Goal: Task Accomplishment & Management: Manage account settings

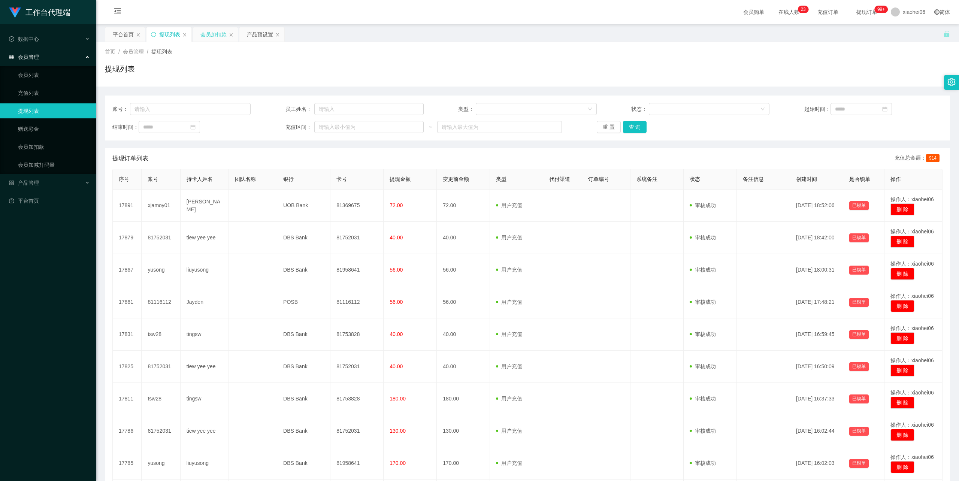
click at [214, 32] on div "会员加扣款" at bounding box center [213, 34] width 26 height 14
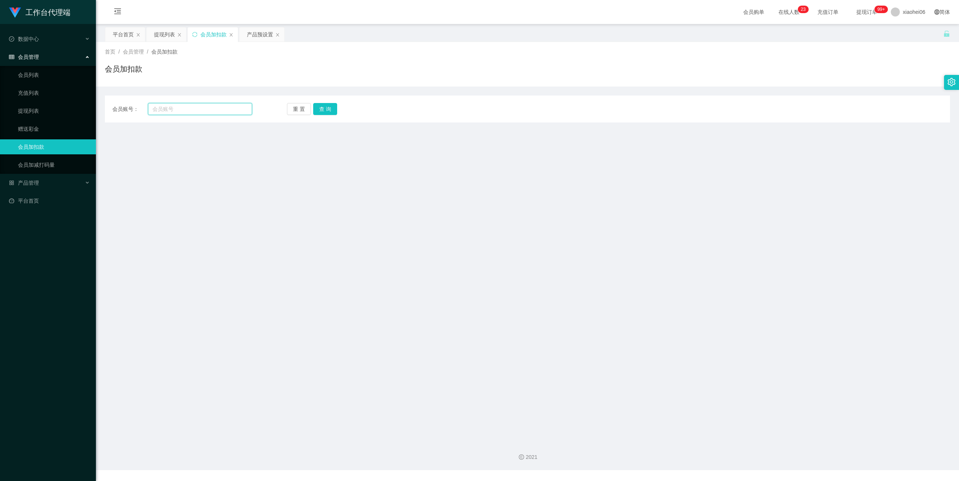
drag, startPoint x: 197, startPoint y: 107, endPoint x: 208, endPoint y: 109, distance: 10.7
click at [197, 108] on input "text" at bounding box center [200, 109] width 104 height 12
paste input "[PERSON_NAME]"
type input "Rebecca00"
click at [323, 109] on button "查 询" at bounding box center [325, 109] width 24 height 12
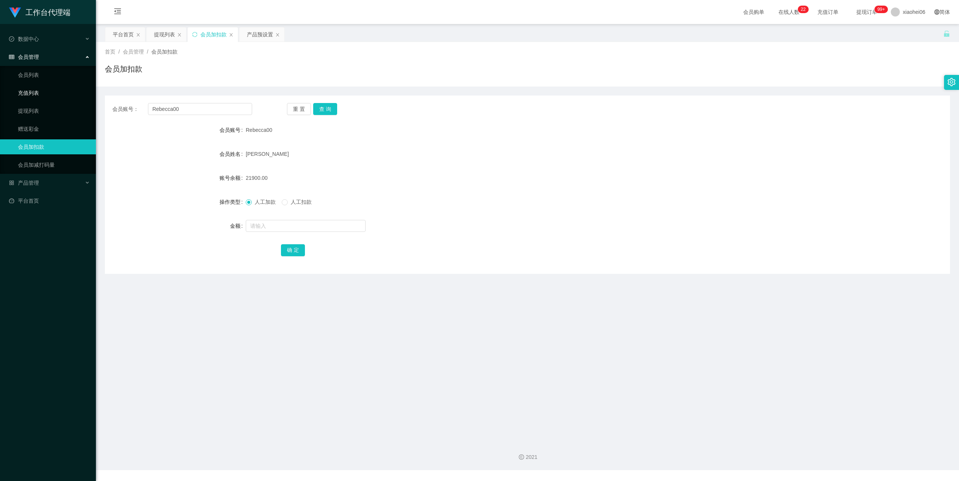
click at [26, 87] on link "充值列表" at bounding box center [54, 92] width 72 height 15
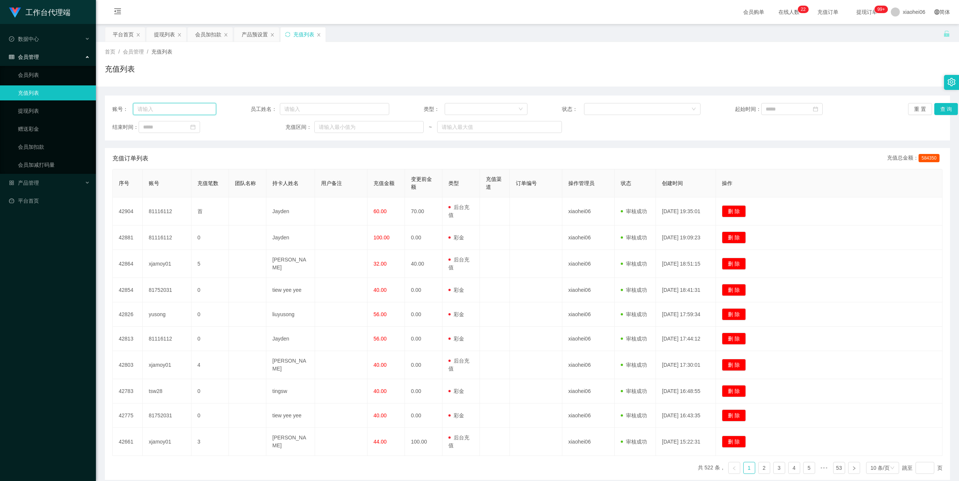
click at [161, 110] on input "text" at bounding box center [174, 109] width 83 height 12
paste input "[PERSON_NAME]"
type input "Rebecca00"
click at [946, 110] on button "查 询" at bounding box center [946, 109] width 24 height 12
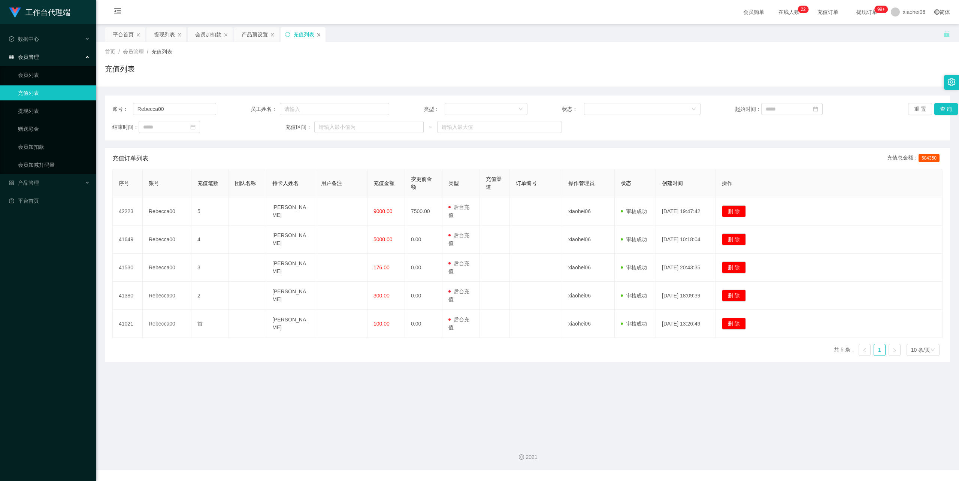
click at [318, 34] on icon "图标: close" at bounding box center [319, 35] width 4 height 4
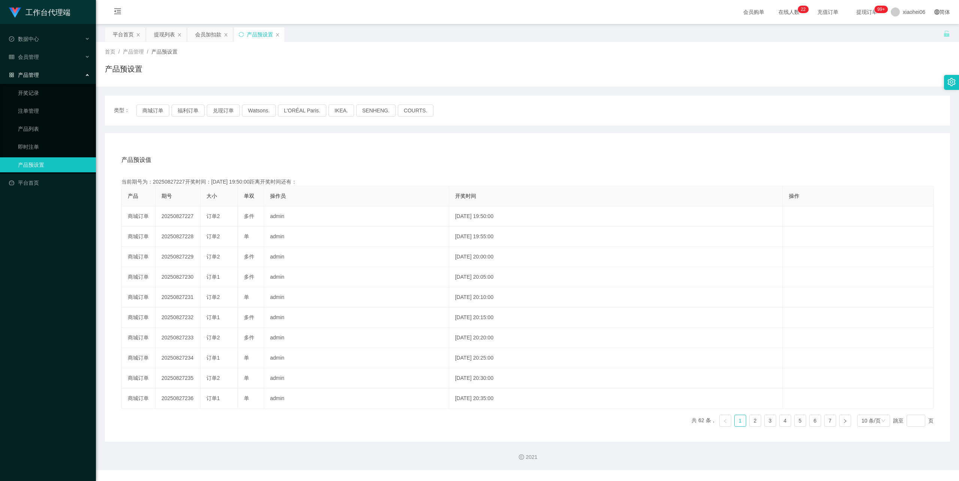
click at [519, 68] on div "产品预设置" at bounding box center [527, 71] width 845 height 17
drag, startPoint x: 201, startPoint y: 38, endPoint x: 207, endPoint y: 39, distance: 6.1
click at [201, 38] on div "会员加扣款" at bounding box center [208, 34] width 26 height 14
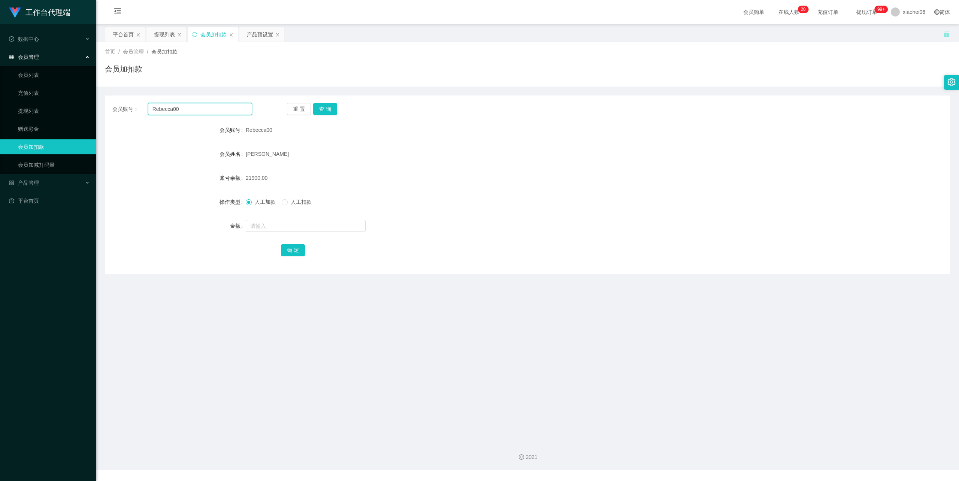
drag, startPoint x: 192, startPoint y: 107, endPoint x: 120, endPoint y: 106, distance: 71.9
click at [120, 106] on div "会员账号： Rebecca00" at bounding box center [182, 109] width 140 height 12
type input "pohhong"
click at [323, 111] on button "查 询" at bounding box center [325, 109] width 24 height 12
click at [297, 229] on input "text" at bounding box center [306, 226] width 120 height 12
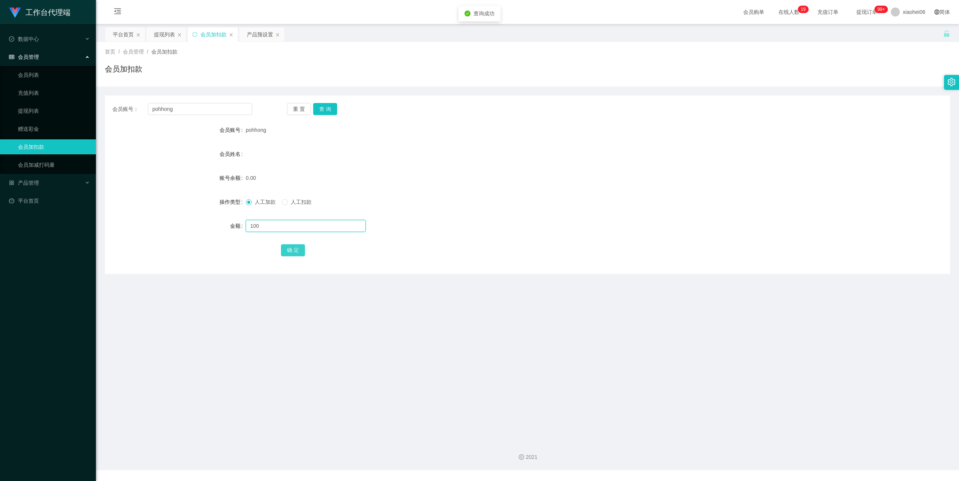
type input "100"
click at [291, 252] on button "确 定" at bounding box center [293, 250] width 24 height 12
drag, startPoint x: 182, startPoint y: 109, endPoint x: 125, endPoint y: 105, distance: 57.5
click at [125, 105] on div "会员账号： [PERSON_NAME]" at bounding box center [182, 109] width 140 height 12
click at [255, 34] on div "产品预设置" at bounding box center [260, 34] width 26 height 14
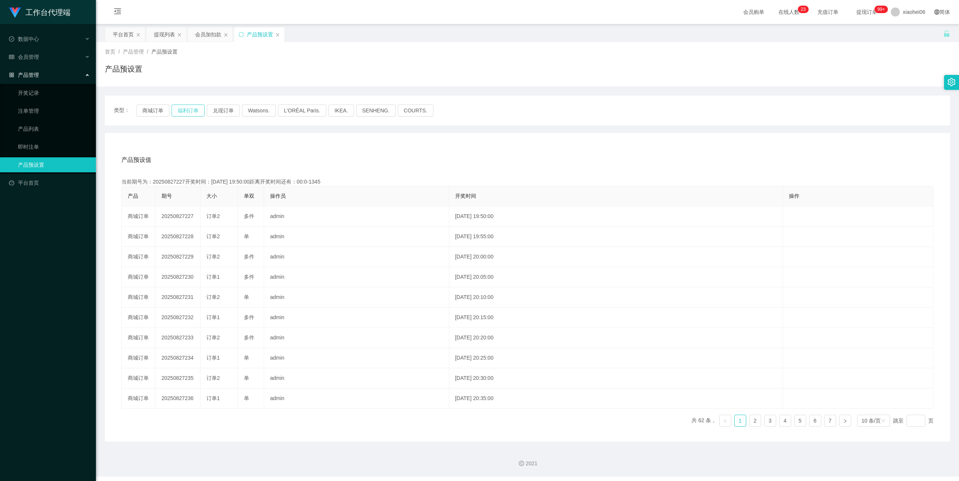
click at [179, 113] on button "福利订单" at bounding box center [188, 111] width 33 height 12
click at [207, 36] on div "会员加扣款" at bounding box center [208, 34] width 26 height 14
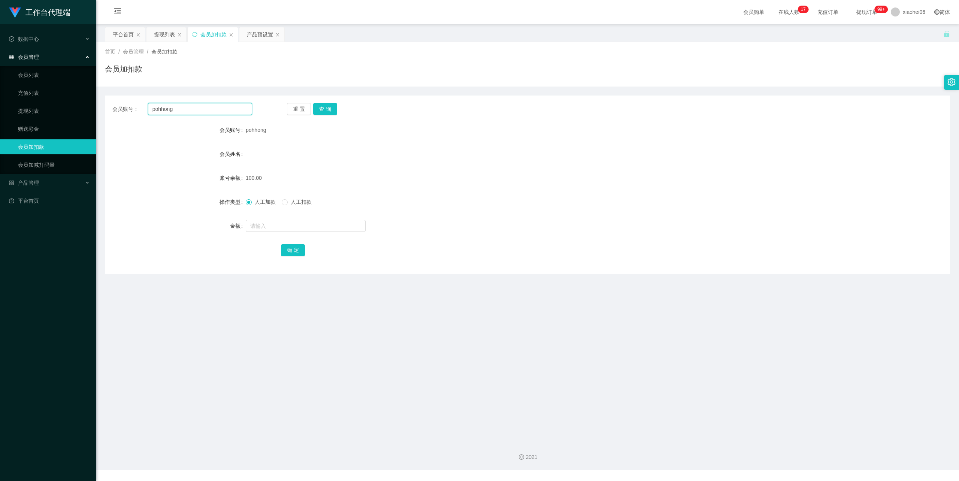
drag, startPoint x: 199, startPoint y: 109, endPoint x: 107, endPoint y: 109, distance: 92.2
click at [107, 109] on div "会员账号： pohhong 重 置 查 询" at bounding box center [527, 109] width 845 height 12
paste input "Nanzia"
type input "Nanzia"
click at [326, 107] on button "查 询" at bounding box center [325, 109] width 24 height 12
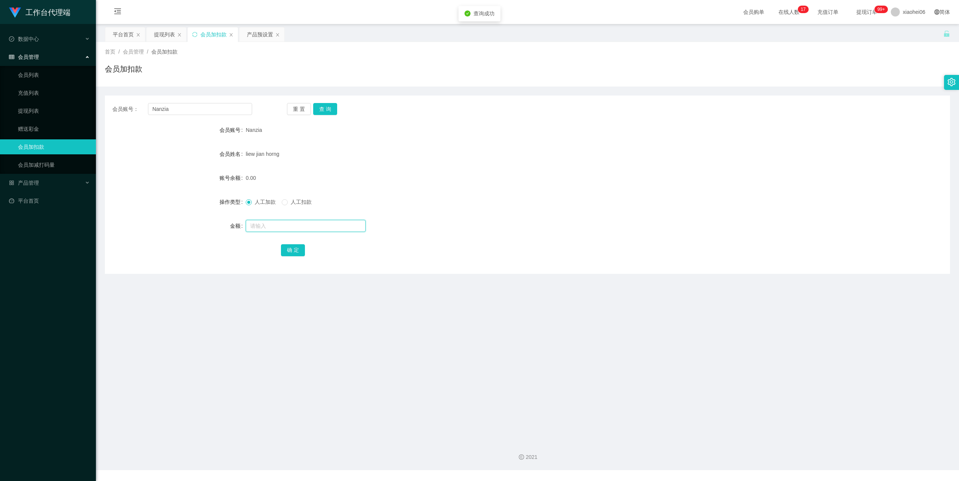
click at [286, 229] on input "text" at bounding box center [306, 226] width 120 height 12
type input "144"
drag, startPoint x: 293, startPoint y: 248, endPoint x: 310, endPoint y: 245, distance: 17.9
click at [293, 248] on button "确 定" at bounding box center [293, 250] width 24 height 12
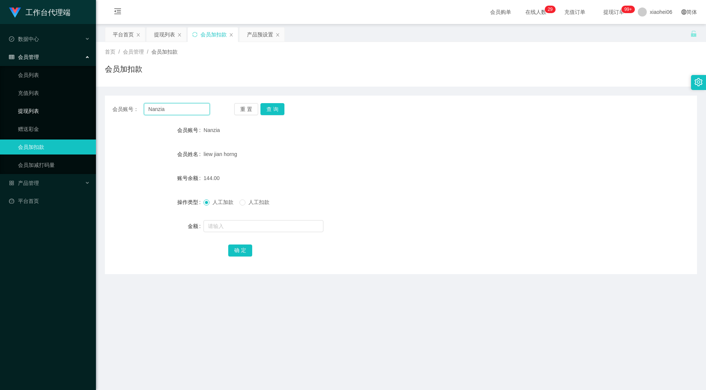
drag, startPoint x: 175, startPoint y: 111, endPoint x: 85, endPoint y: 106, distance: 90.1
click at [85, 106] on section "工作台代理端 数据中心 会员管理 会员列表 充值列表 提现列表 赠送彩金 会员加扣款 会员加减打码量 产品管理 开奖记录 注单管理 产品列表 即时注单 产品预…" at bounding box center [353, 235] width 706 height 470
click at [162, 34] on div "提现列表" at bounding box center [164, 34] width 21 height 14
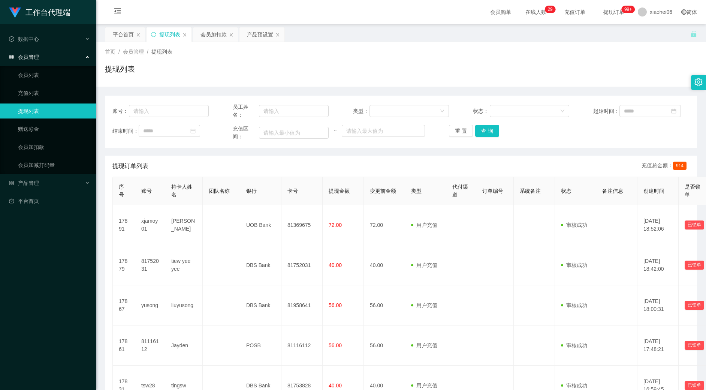
click at [167, 104] on div "账号：" at bounding box center [160, 111] width 96 height 16
click at [174, 112] on input "text" at bounding box center [169, 111] width 80 height 12
paste input "[PERSON_NAME]"
click at [490, 131] on button "查 询" at bounding box center [487, 131] width 24 height 12
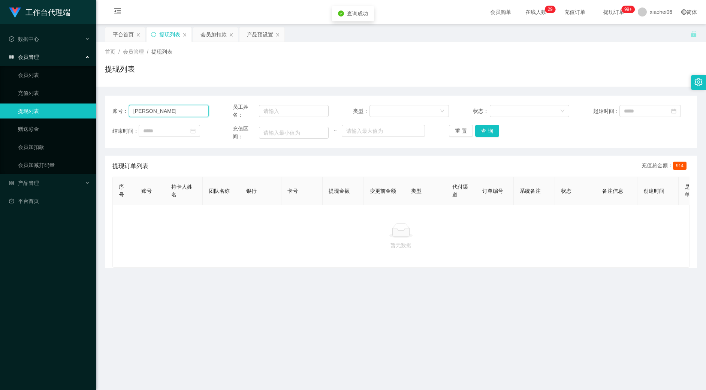
click at [161, 108] on input "[PERSON_NAME]" at bounding box center [169, 111] width 80 height 12
type input "Rebecca00"
click at [486, 131] on button "查 询" at bounding box center [487, 131] width 24 height 12
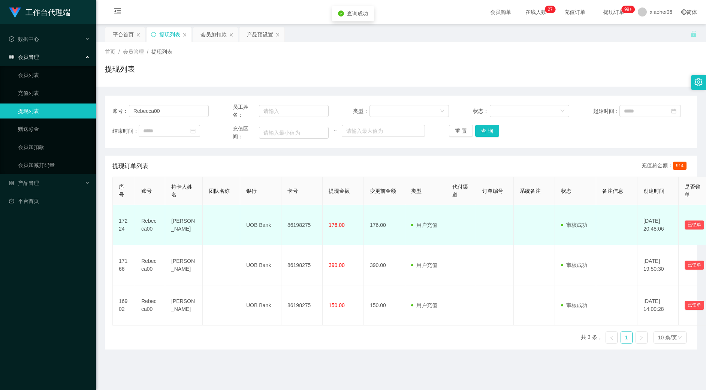
click at [184, 223] on td "[PERSON_NAME]" at bounding box center [183, 225] width 37 height 40
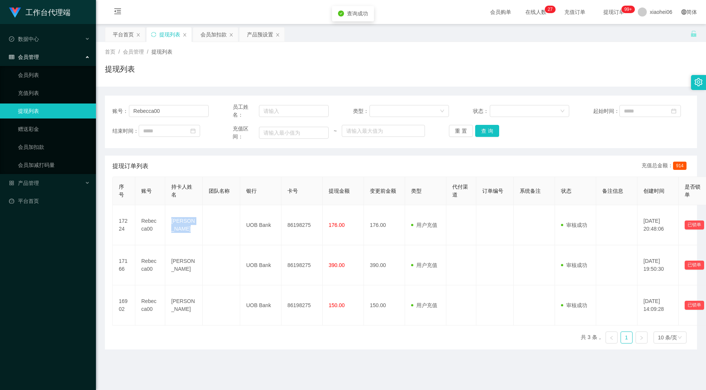
copy td "[PERSON_NAME]"
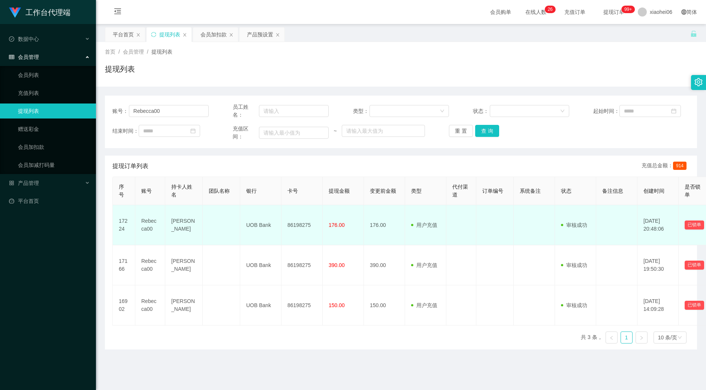
click at [296, 224] on td "86198275" at bounding box center [301, 225] width 41 height 40
click at [296, 223] on td "86198275" at bounding box center [301, 225] width 41 height 40
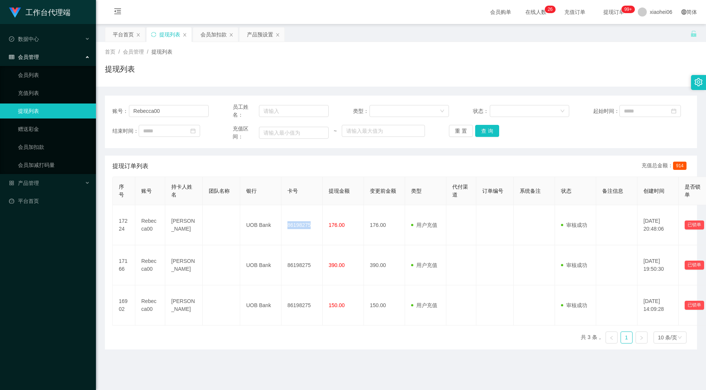
copy td "86198275"
drag, startPoint x: 354, startPoint y: 73, endPoint x: 450, endPoint y: 55, distance: 97.4
click at [356, 73] on div "提现列表" at bounding box center [401, 71] width 592 height 17
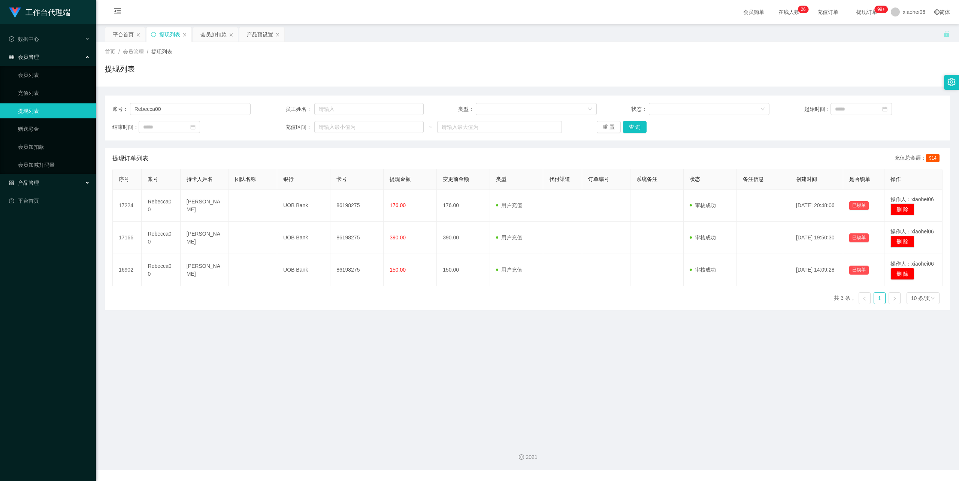
click at [31, 180] on span "产品管理" at bounding box center [24, 183] width 30 height 6
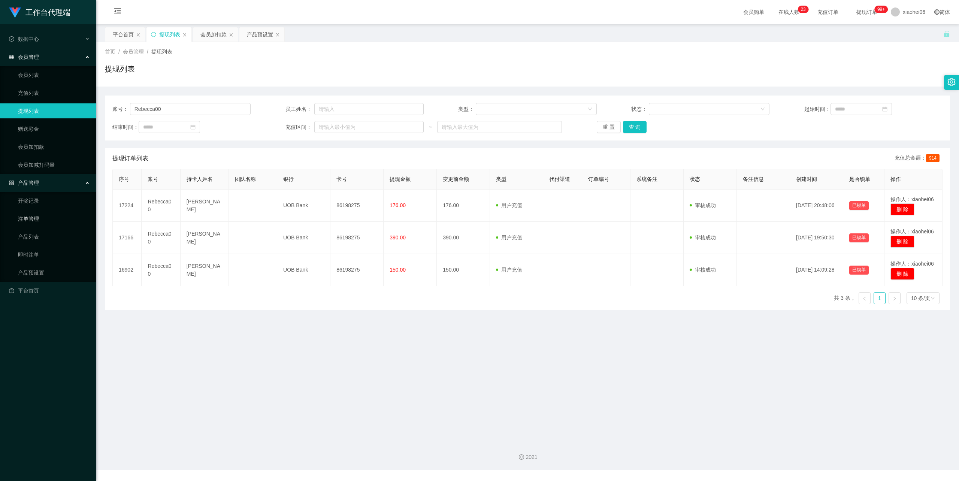
drag, startPoint x: 36, startPoint y: 215, endPoint x: 34, endPoint y: 207, distance: 8.3
click at [36, 215] on link "注单管理" at bounding box center [54, 218] width 72 height 15
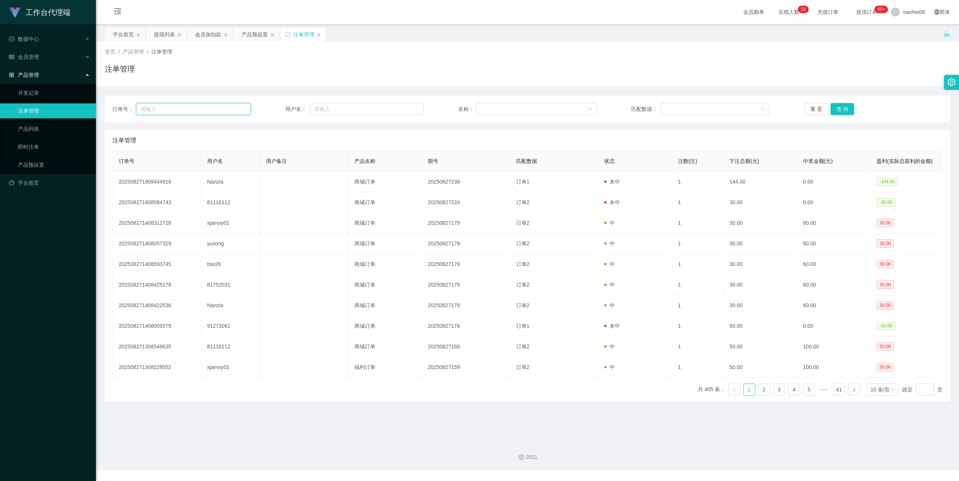
click at [191, 109] on input "text" at bounding box center [193, 109] width 115 height 12
paste input "Nanzia"
type input "Nanzia"
click at [240, 75] on div "注单管理" at bounding box center [527, 71] width 845 height 17
click at [215, 32] on div "会员加扣款" at bounding box center [208, 34] width 26 height 14
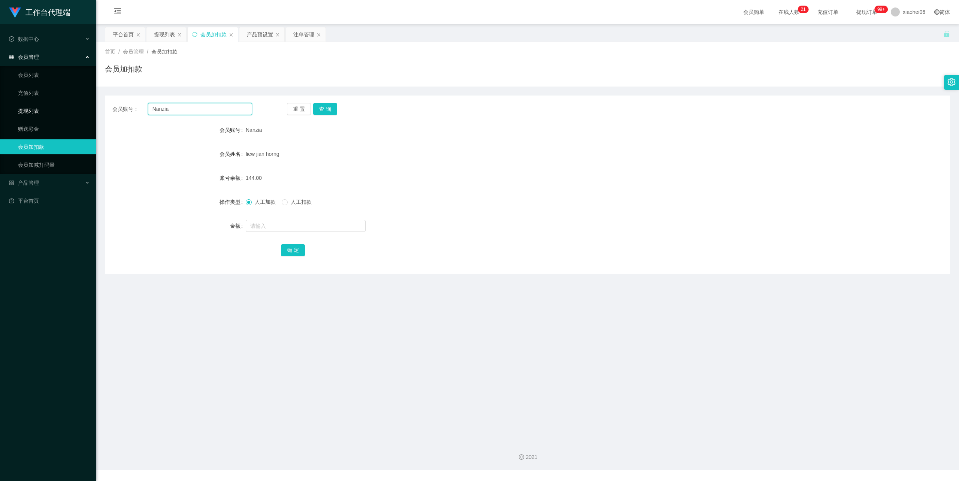
drag, startPoint x: 158, startPoint y: 110, endPoint x: 79, endPoint y: 105, distance: 78.8
click at [79, 105] on section "工作台代理端 数据中心 会员管理 会员列表 充值列表 提现列表 赠送彩金 会员加扣款 会员加减打码量 产品管理 开奖记录 注单管理 产品列表 即时注单 产品预…" at bounding box center [479, 235] width 959 height 470
click at [327, 107] on button "查 询" at bounding box center [325, 109] width 24 height 12
click at [280, 224] on input "text" at bounding box center [306, 226] width 120 height 12
type input "144"
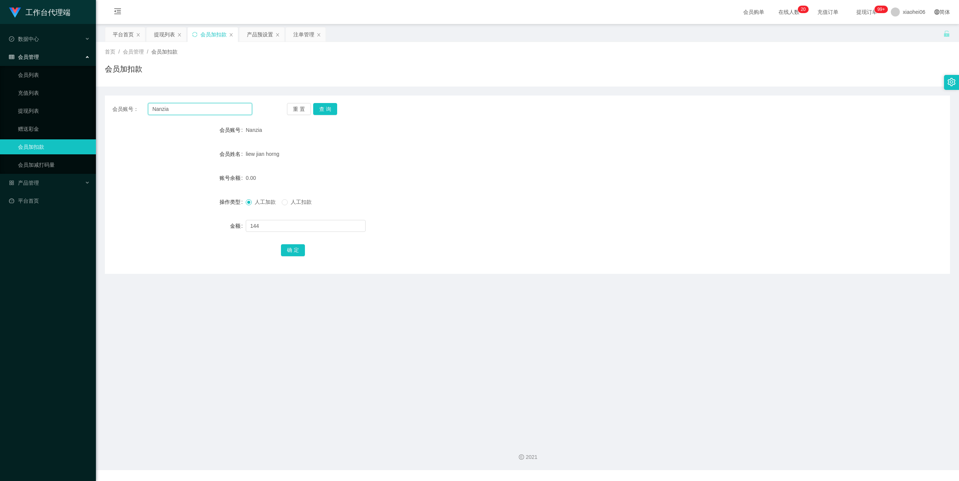
drag, startPoint x: 170, startPoint y: 107, endPoint x: 109, endPoint y: 109, distance: 60.3
click at [133, 108] on div "会员账号： [PERSON_NAME]" at bounding box center [182, 109] width 140 height 12
paste input "xjamoy01"
type input "xjamoy01"
drag, startPoint x: 330, startPoint y: 106, endPoint x: 323, endPoint y: 109, distance: 8.1
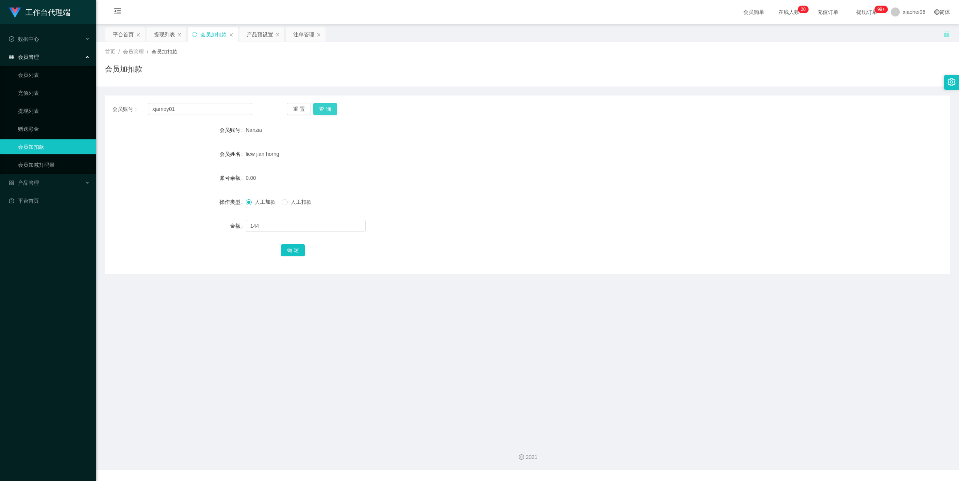
click at [330, 106] on button "查 询" at bounding box center [325, 109] width 24 height 12
click at [281, 222] on input "text" at bounding box center [306, 226] width 120 height 12
click at [278, 231] on input "text" at bounding box center [306, 226] width 120 height 12
type input "40"
click at [296, 251] on button "确 定" at bounding box center [293, 250] width 24 height 12
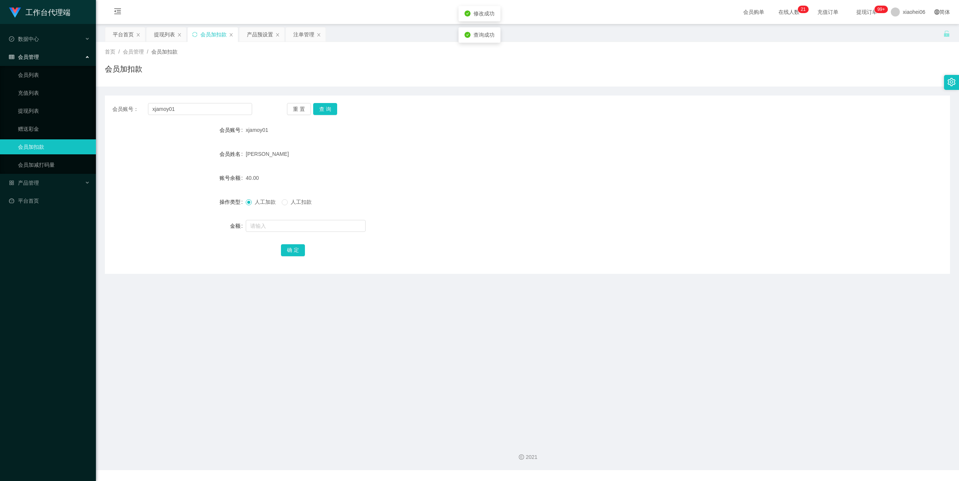
click at [595, 148] on div "[PERSON_NAME]" at bounding box center [492, 153] width 493 height 15
click at [169, 36] on div "提现列表" at bounding box center [164, 34] width 21 height 14
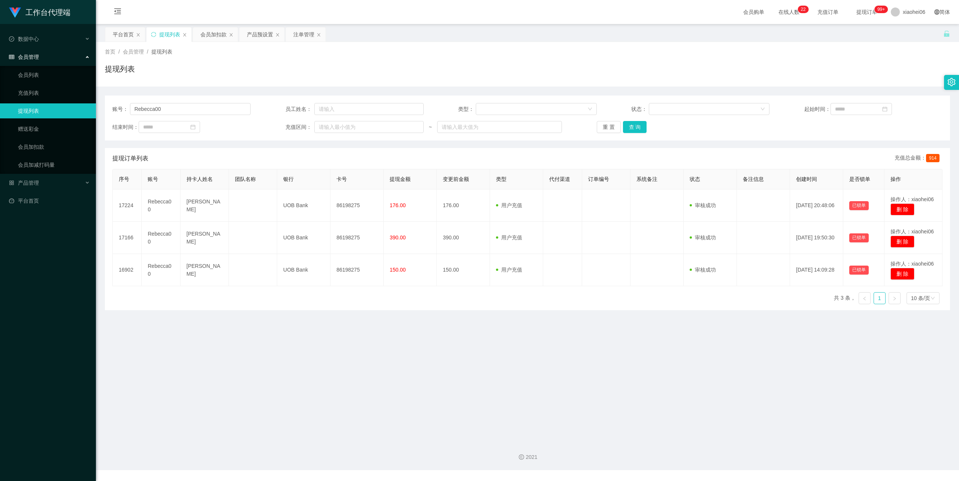
click at [513, 41] on div "平台首页 提现列表 会员加扣款 产品预设置 注单管理" at bounding box center [524, 40] width 839 height 26
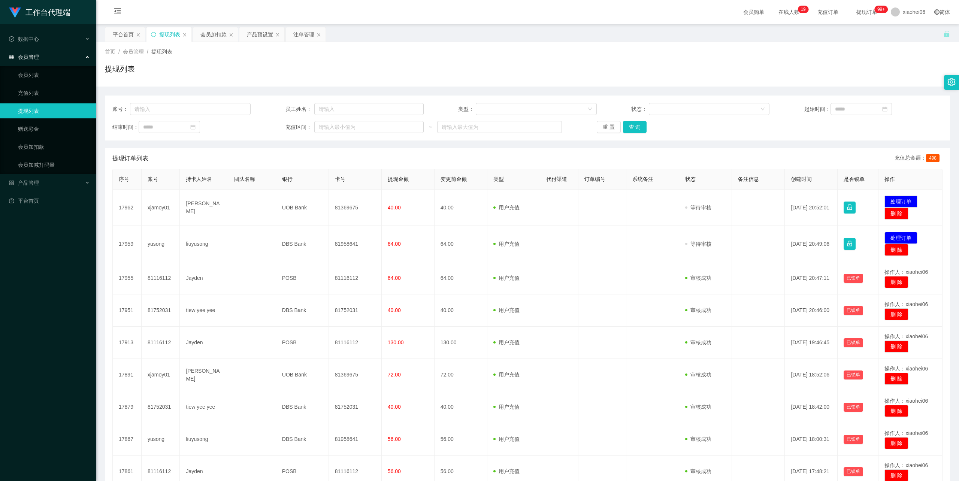
click at [552, 43] on div "首页 / 会员管理 / 提现列表 / 提现列表" at bounding box center [527, 64] width 863 height 45
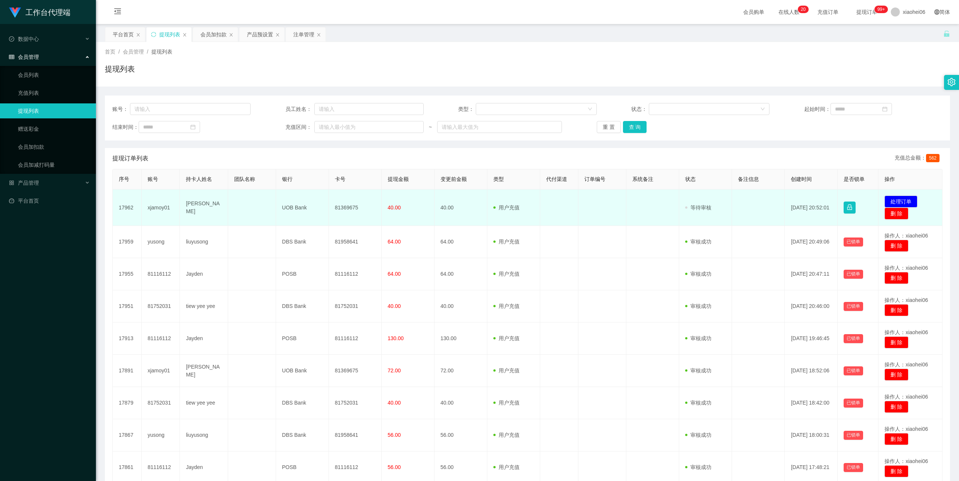
click at [194, 207] on td "[PERSON_NAME]" at bounding box center [204, 208] width 48 height 36
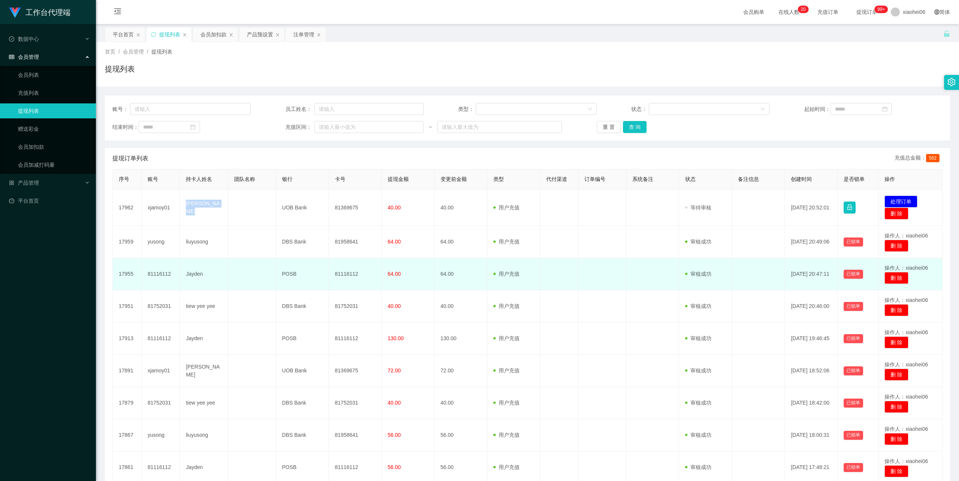
copy td "[PERSON_NAME]"
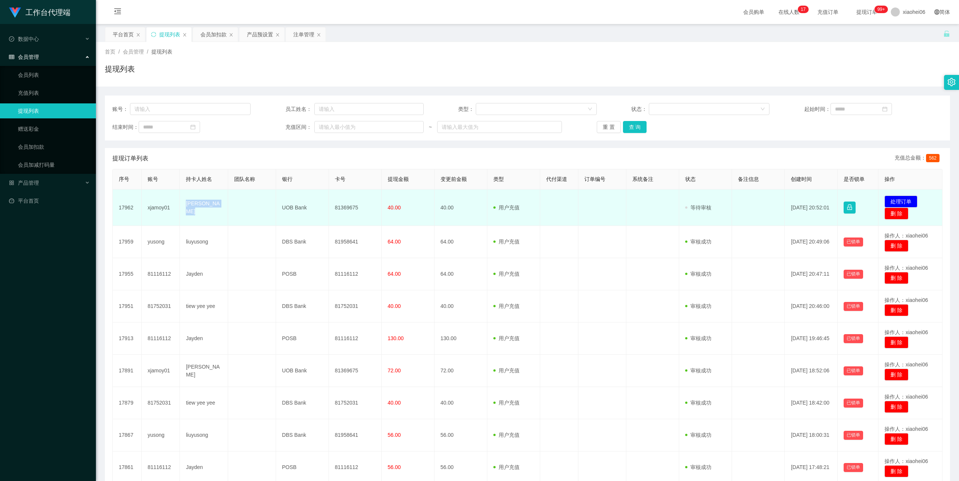
click at [191, 216] on td "[PERSON_NAME]" at bounding box center [204, 208] width 48 height 36
click at [197, 205] on td "[PERSON_NAME]" at bounding box center [204, 208] width 48 height 36
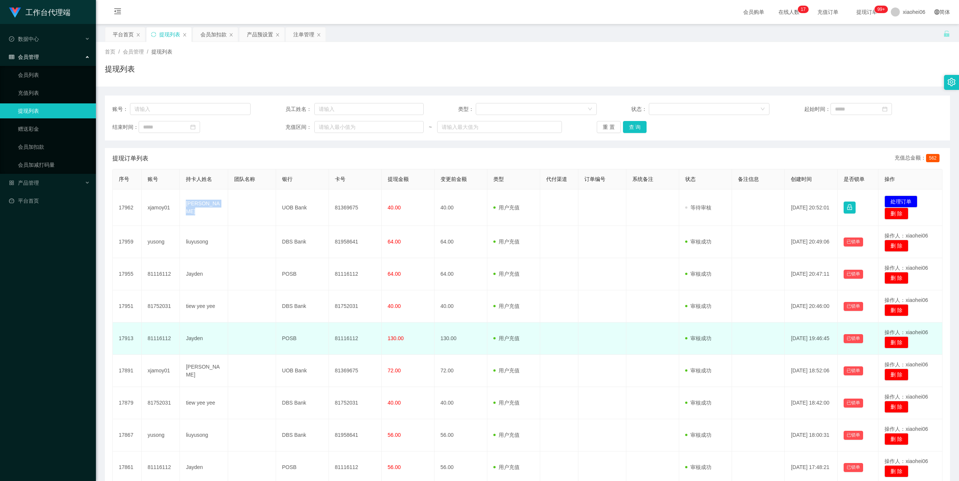
copy td "[PERSON_NAME]"
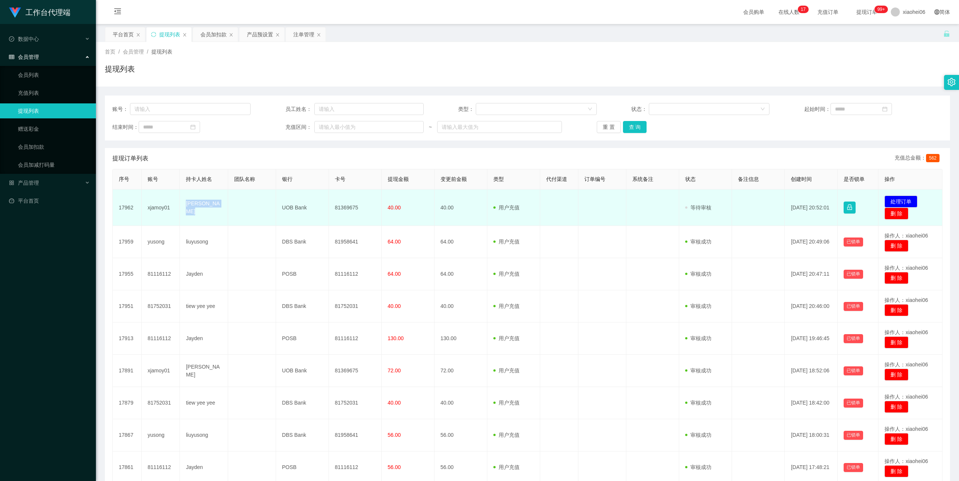
click at [336, 203] on td "81369675" at bounding box center [355, 208] width 53 height 36
click at [340, 205] on td "81369675" at bounding box center [355, 208] width 53 height 36
copy td "81369675"
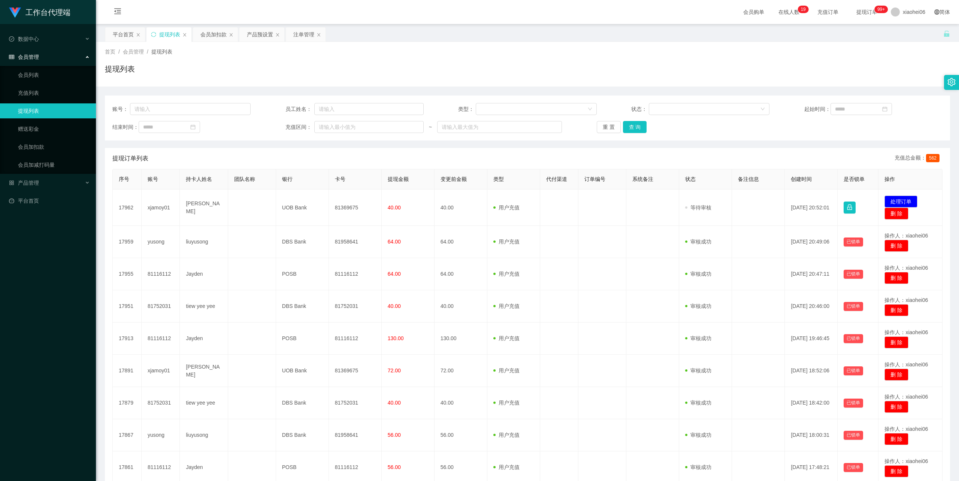
click at [746, 70] on div "提现列表" at bounding box center [527, 71] width 845 height 17
click at [221, 33] on div "会员加扣款" at bounding box center [213, 34] width 26 height 14
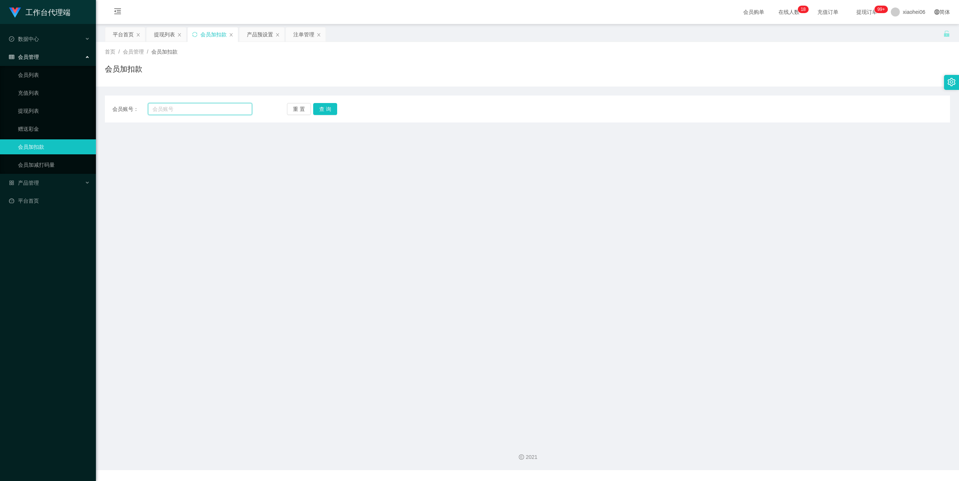
click at [218, 110] on input "text" at bounding box center [200, 109] width 104 height 12
paste input "Nanzia"
type input "Nanzia"
click at [318, 108] on button "查 询" at bounding box center [325, 109] width 24 height 12
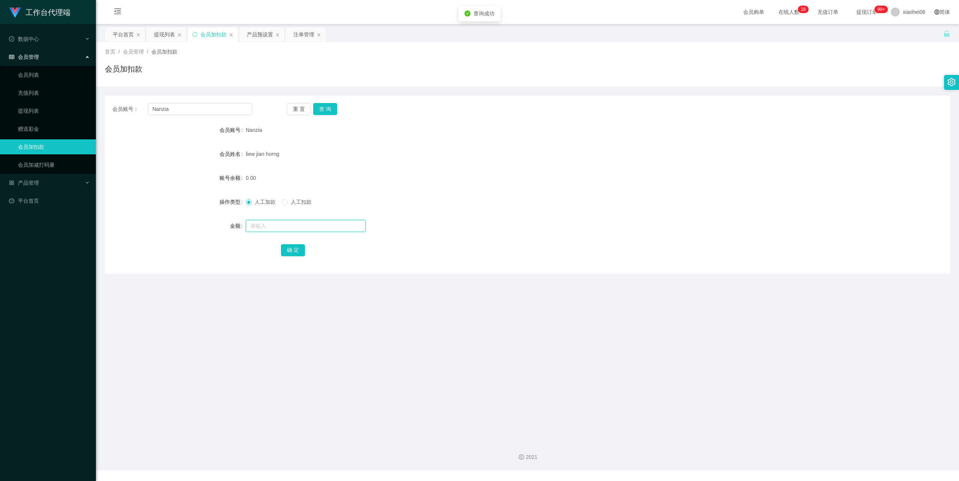
click at [272, 226] on input "text" at bounding box center [306, 226] width 120 height 12
click at [272, 225] on input "text" at bounding box center [306, 226] width 120 height 12
type input "144"
click at [290, 248] on button "确 定" at bounding box center [293, 250] width 24 height 12
drag, startPoint x: 511, startPoint y: 152, endPoint x: 704, endPoint y: 60, distance: 213.7
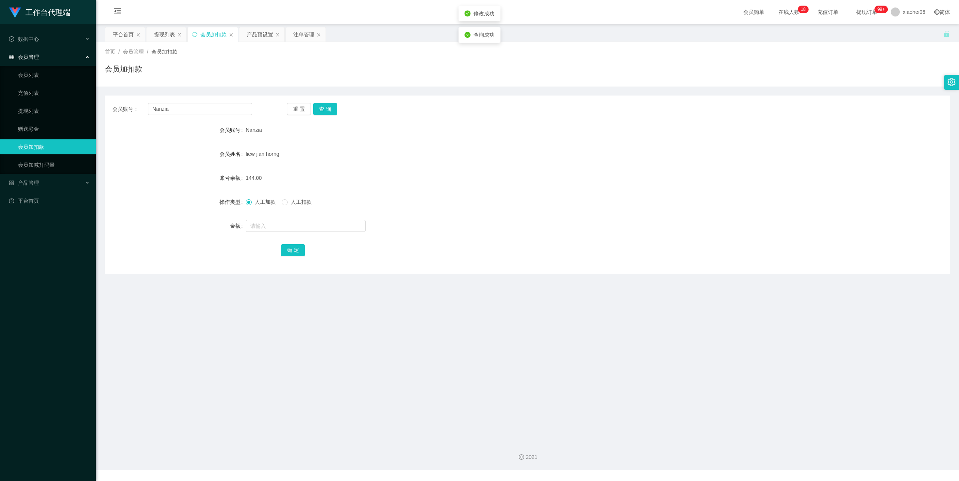
click at [512, 152] on div "liew jian horng" at bounding box center [492, 153] width 493 height 15
drag, startPoint x: 422, startPoint y: 187, endPoint x: 250, endPoint y: 1, distance: 253.5
click at [417, 174] on form "会员账号 Nanzia 会员姓名 liew jian horng 账号余额 144.00 操作类型 人工加款 人工扣款 金额 确 定" at bounding box center [527, 190] width 845 height 135
click at [169, 35] on div "提现列表" at bounding box center [164, 34] width 21 height 14
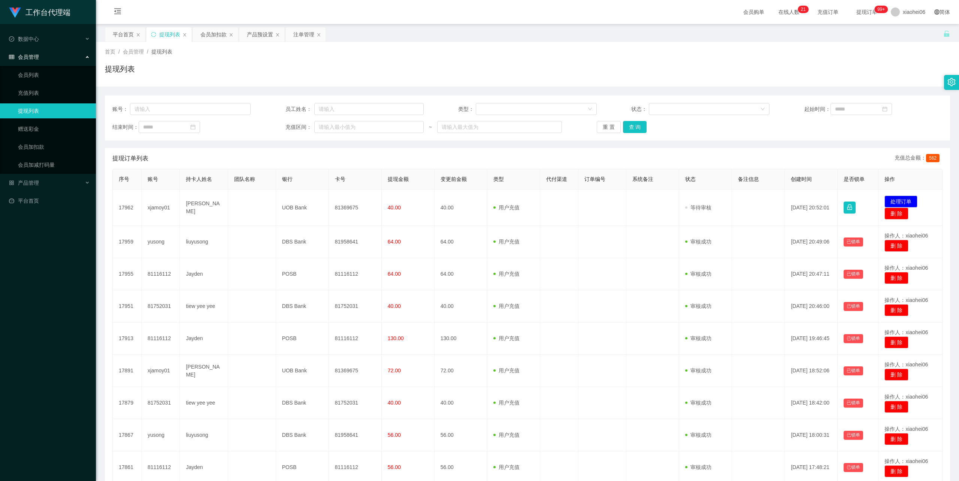
click at [403, 52] on div "首页 / 会员管理 / 提现列表 /" at bounding box center [527, 52] width 845 height 8
click at [300, 78] on div "提现列表" at bounding box center [527, 71] width 845 height 17
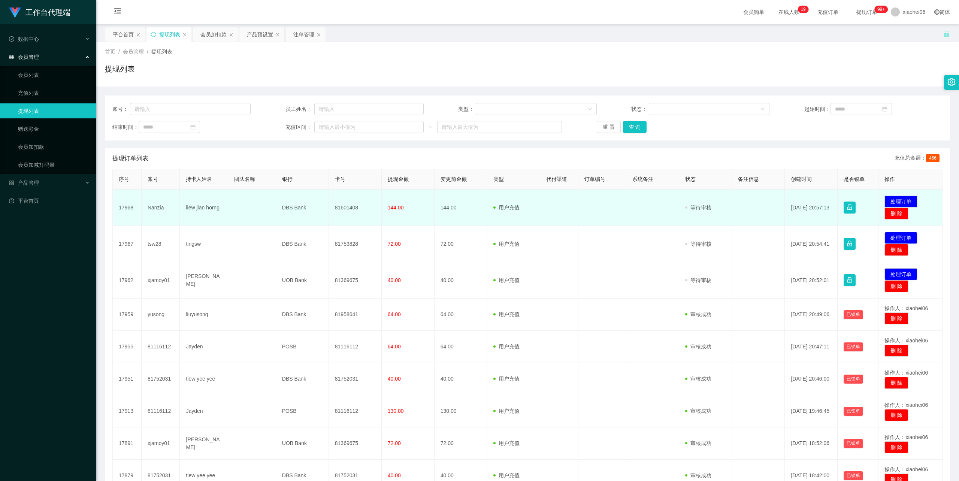
click at [204, 206] on td "liew jian horng" at bounding box center [204, 208] width 48 height 36
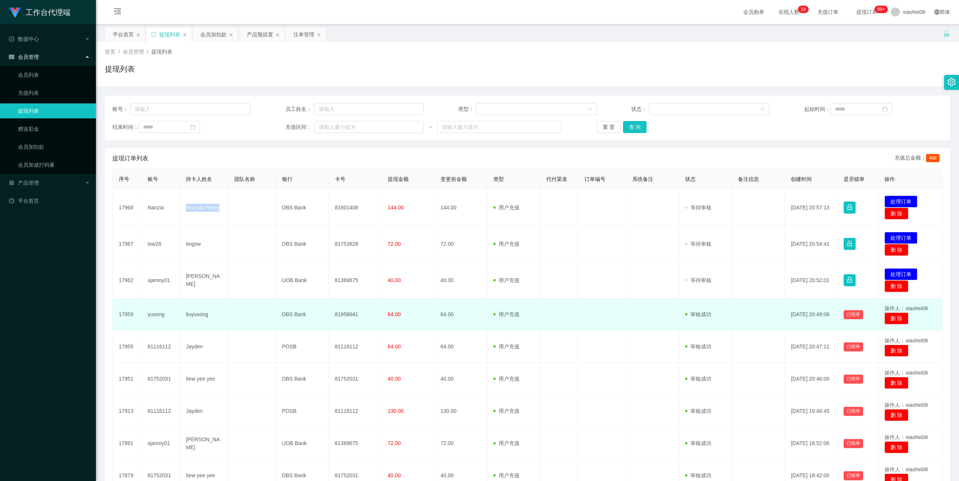
copy td "liew jian horng"
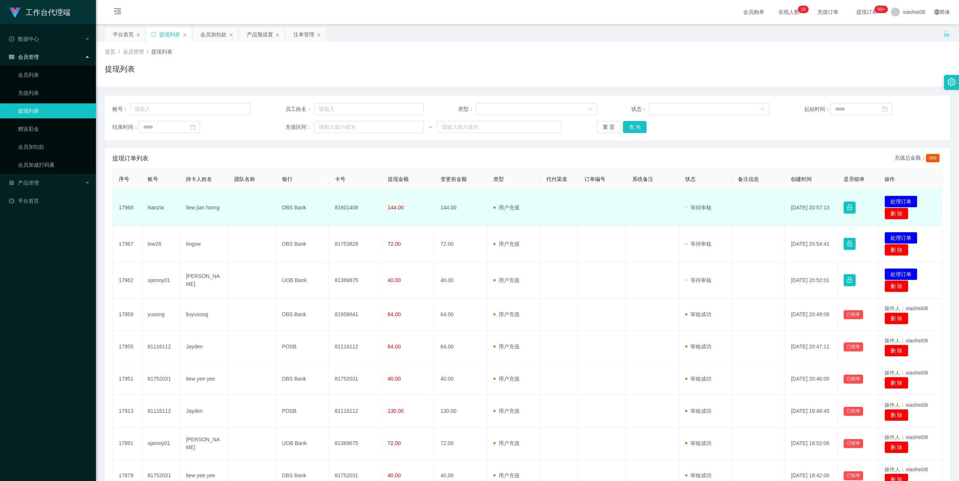
click at [345, 203] on td "81601408" at bounding box center [355, 208] width 53 height 36
click at [347, 207] on td "81601408" at bounding box center [355, 208] width 53 height 36
copy td "81601408"
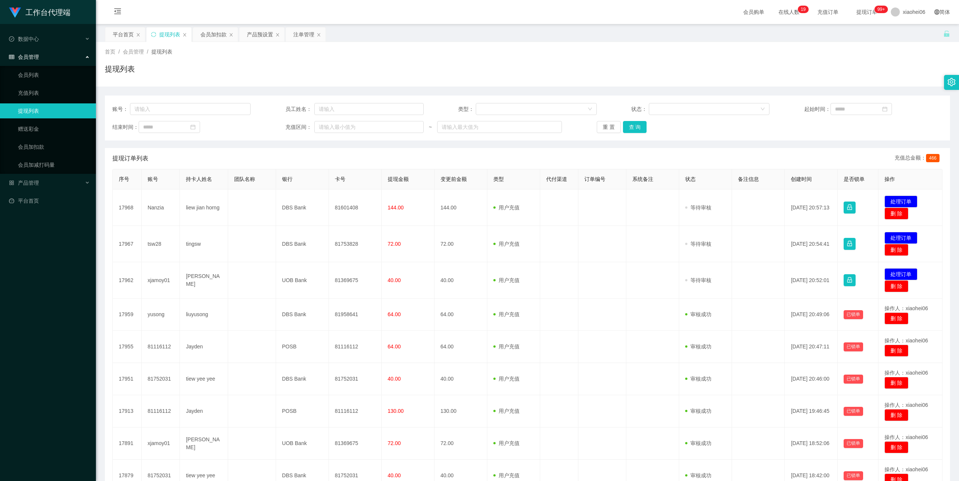
click at [703, 50] on div "首页 / 会员管理 / 提现列表 /" at bounding box center [527, 52] width 845 height 8
click at [422, 58] on div "首页 / 会员管理 / 提现列表 / 提现列表" at bounding box center [527, 64] width 845 height 33
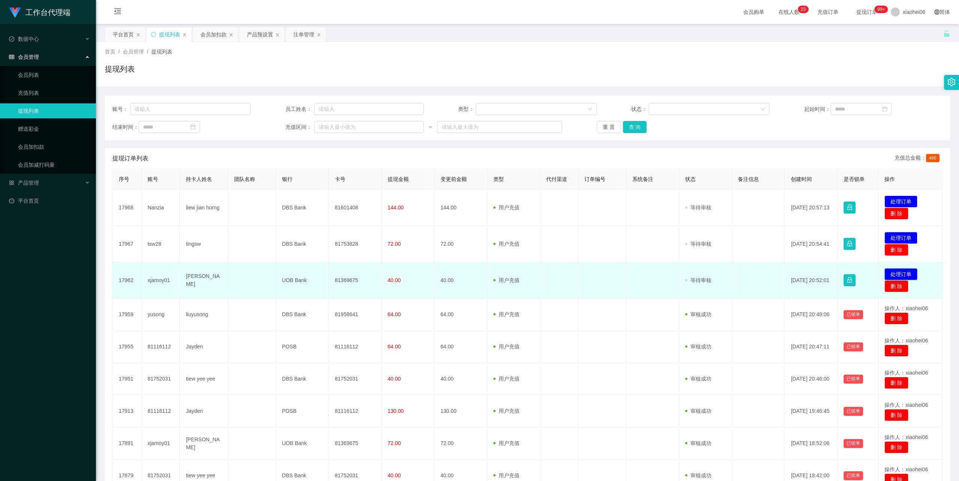
click at [903, 270] on button "处理订单" at bounding box center [901, 274] width 33 height 12
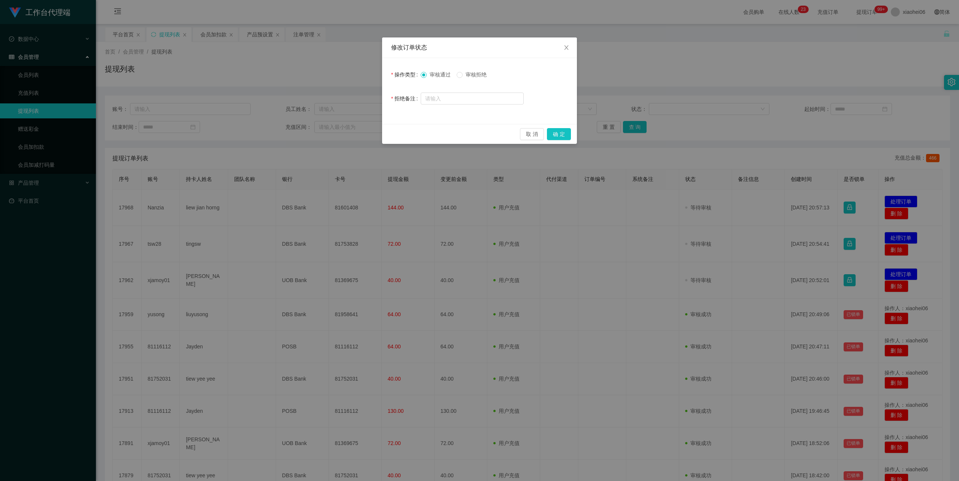
click at [572, 133] on div "取 消 确 定" at bounding box center [479, 134] width 195 height 20
click at [567, 132] on button "确 定" at bounding box center [559, 134] width 24 height 12
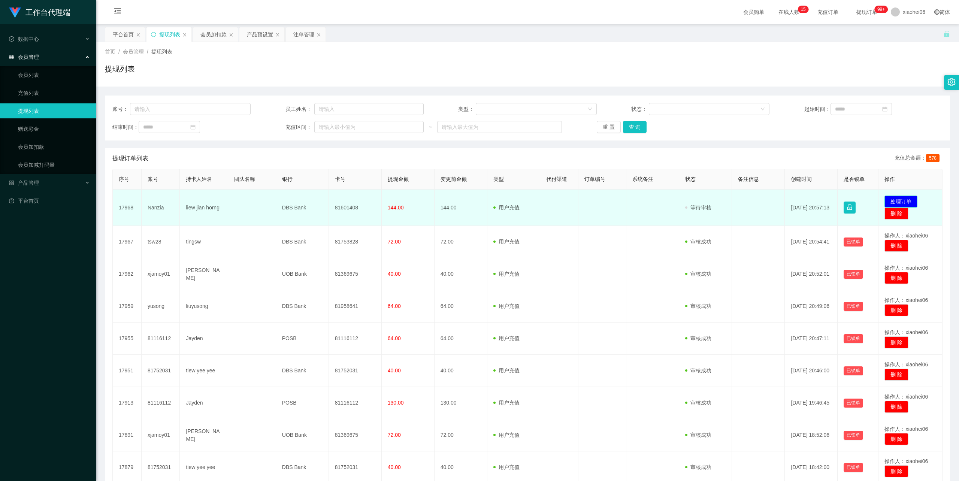
click at [900, 200] on button "处理订单" at bounding box center [901, 202] width 33 height 12
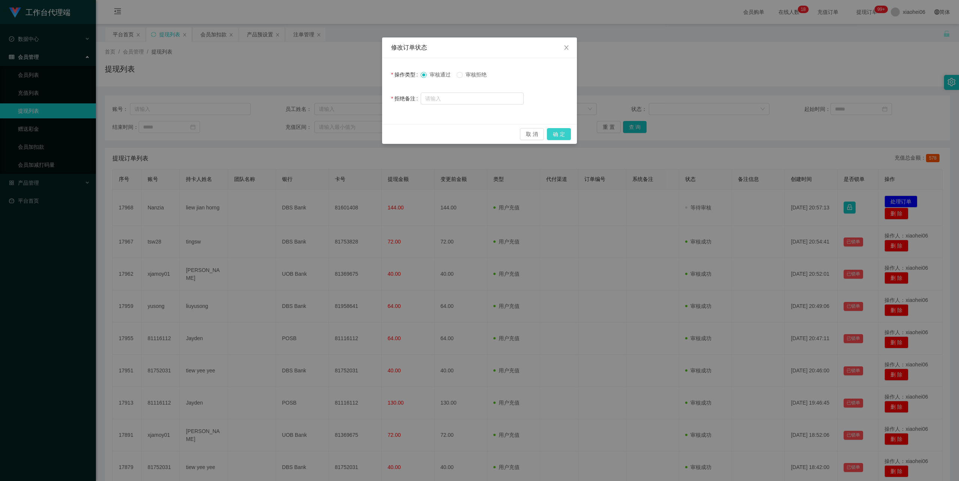
click at [564, 135] on button "确 定" at bounding box center [559, 134] width 24 height 12
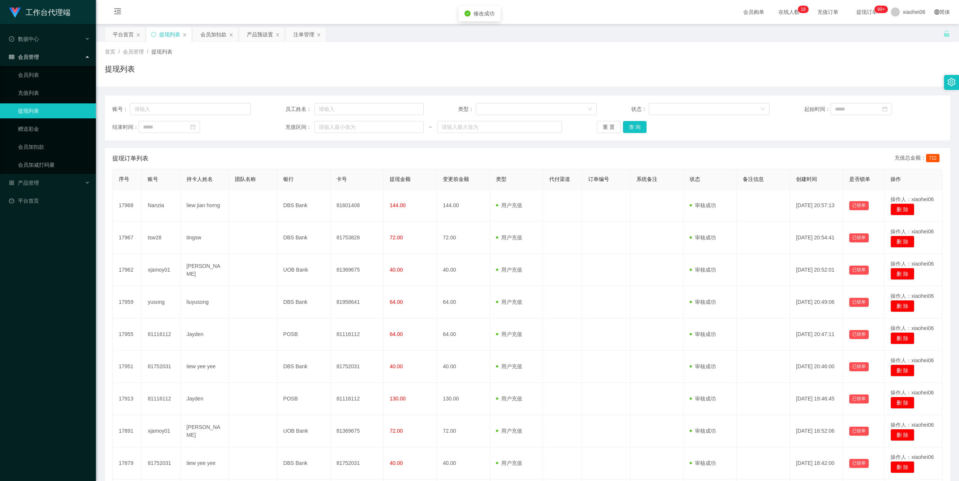
click at [676, 33] on div "平台首页 提现列表 会员加扣款 产品预设置 注单管理" at bounding box center [524, 40] width 839 height 26
